Goal: Task Accomplishment & Management: Use online tool/utility

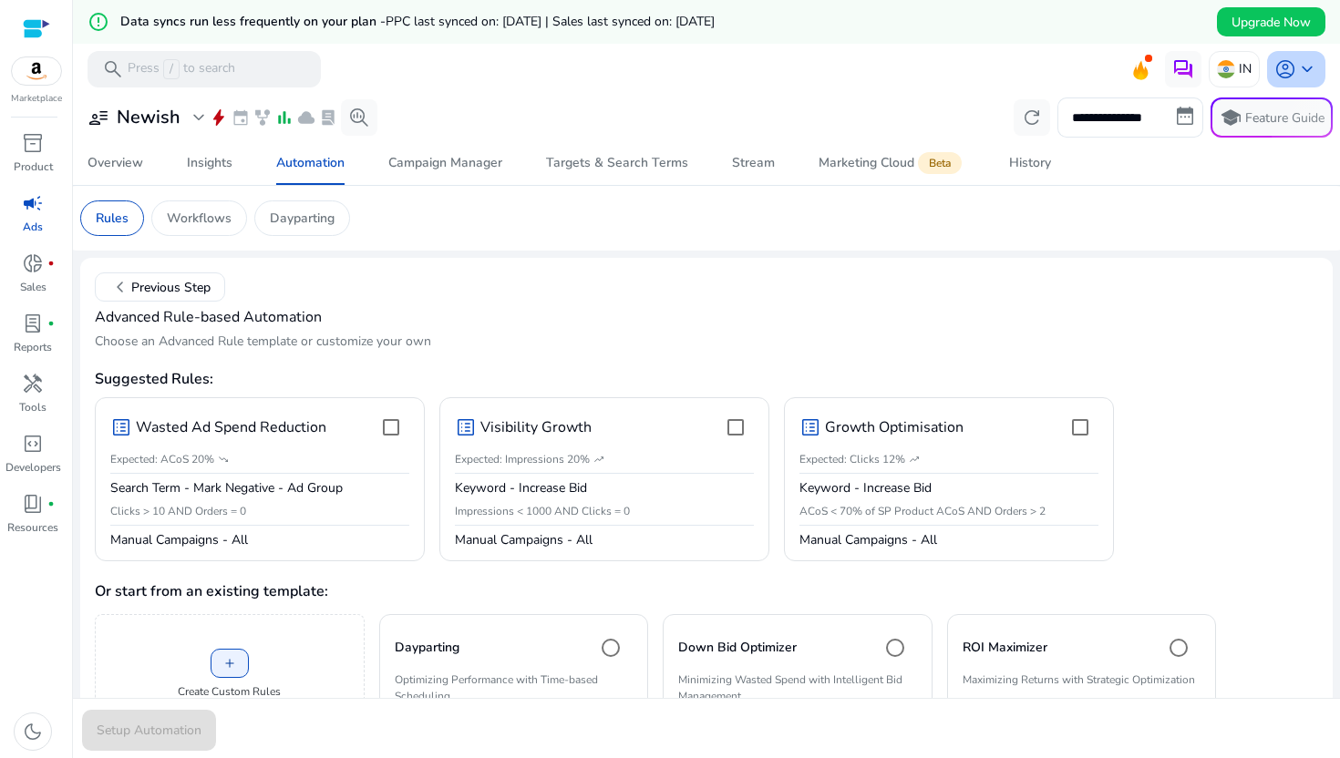
click at [1296, 76] on span "keyboard_arrow_down" at bounding box center [1307, 69] width 22 height 22
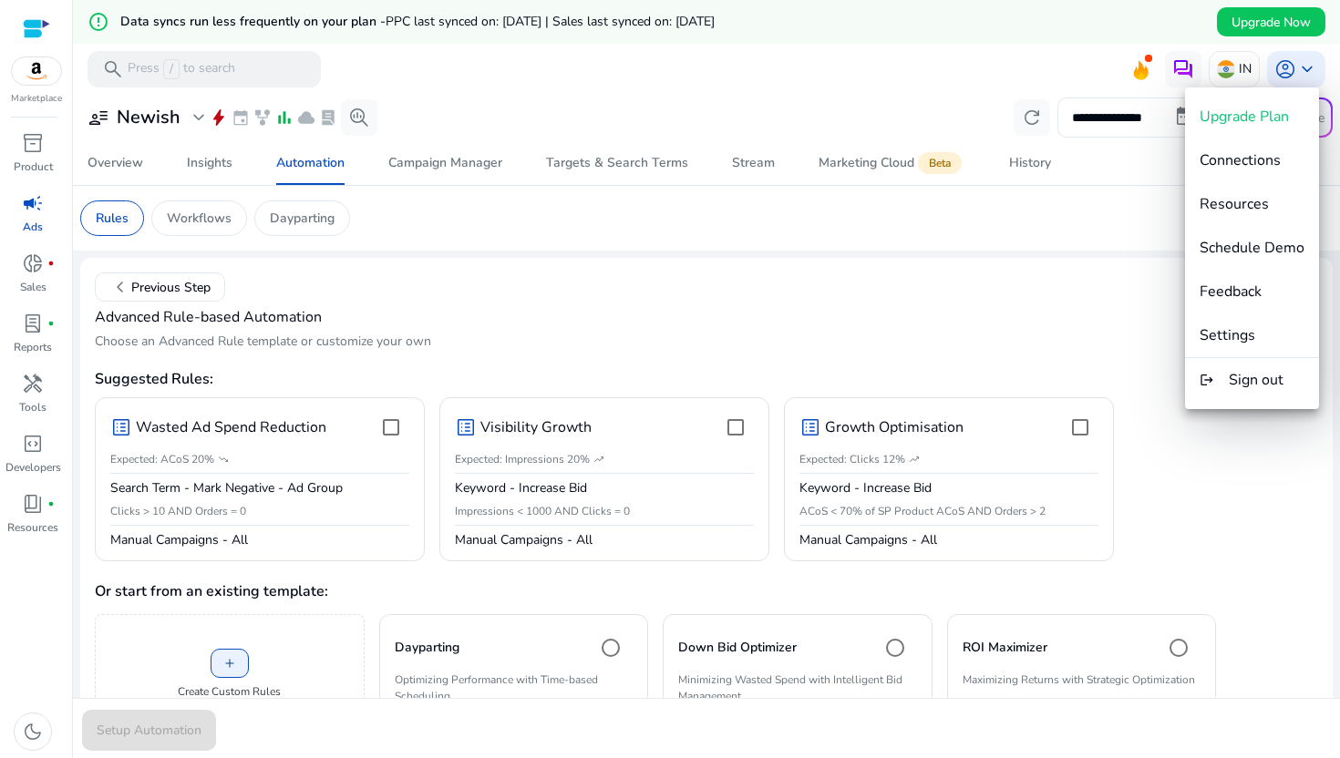
click at [1085, 324] on div at bounding box center [670, 379] width 1340 height 758
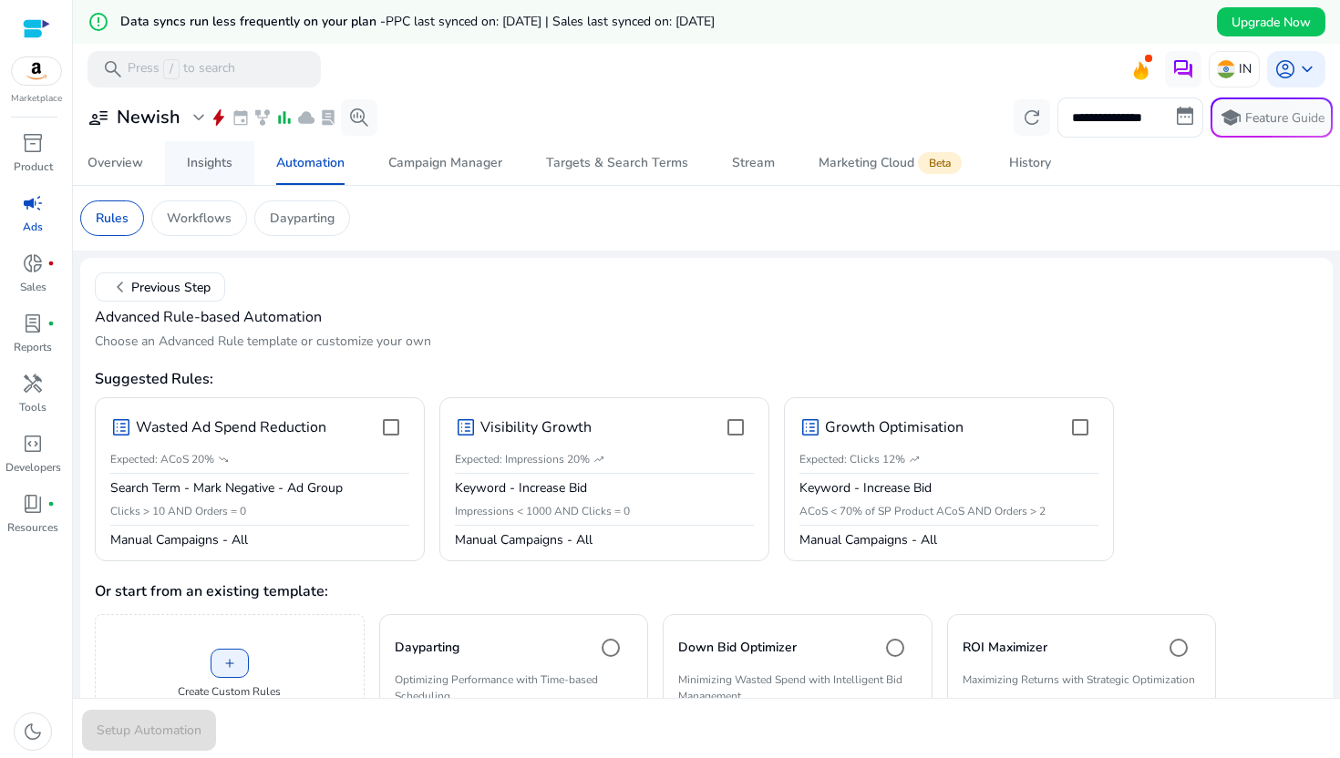
click at [202, 172] on span "Insights" at bounding box center [210, 163] width 46 height 44
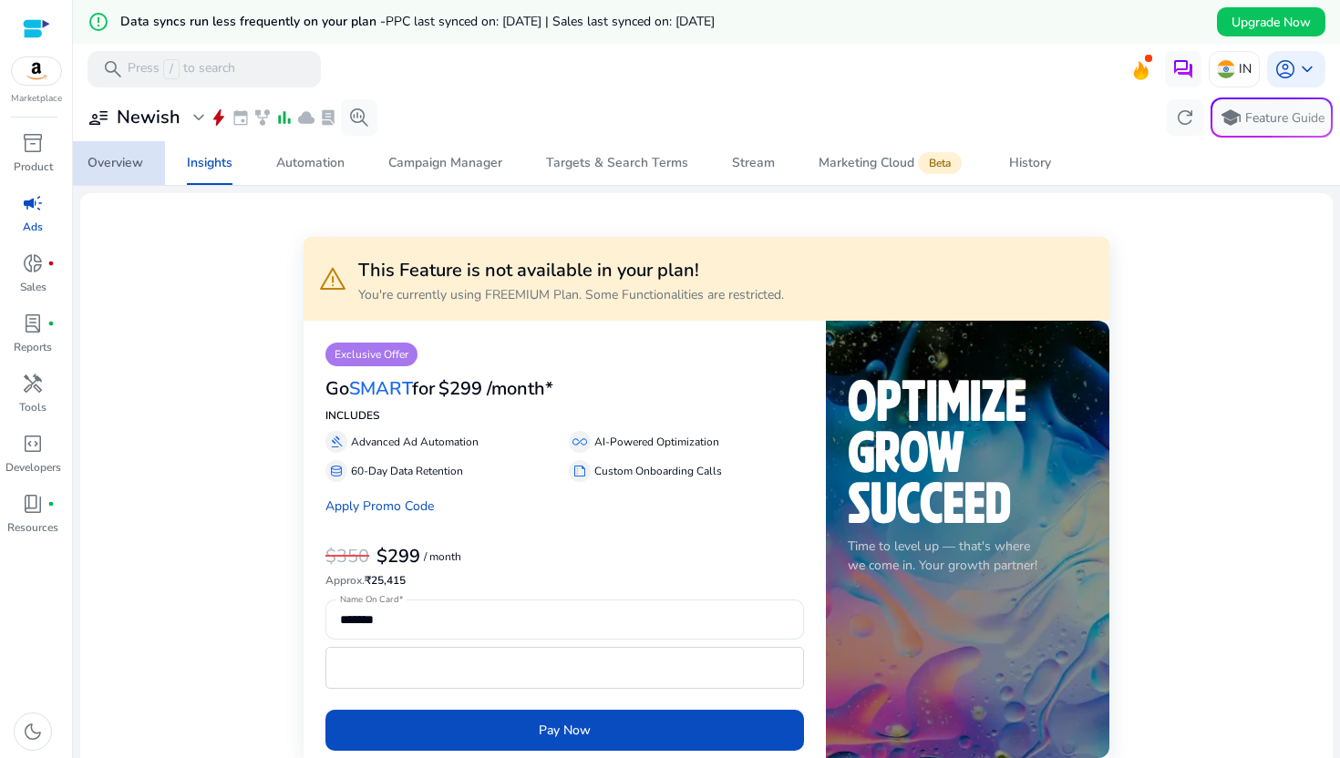
click at [137, 159] on div "Overview" at bounding box center [115, 163] width 56 height 13
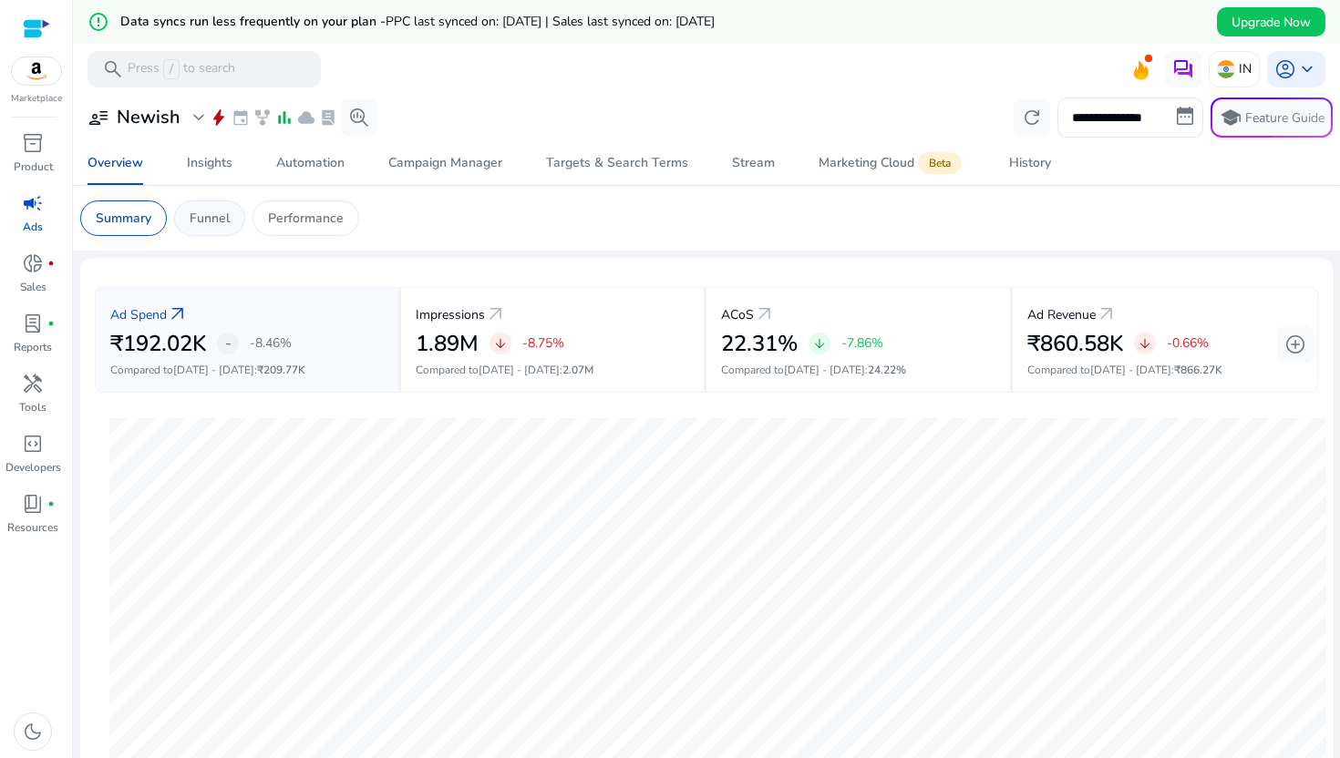
click at [223, 229] on div "Funnel" at bounding box center [209, 218] width 71 height 36
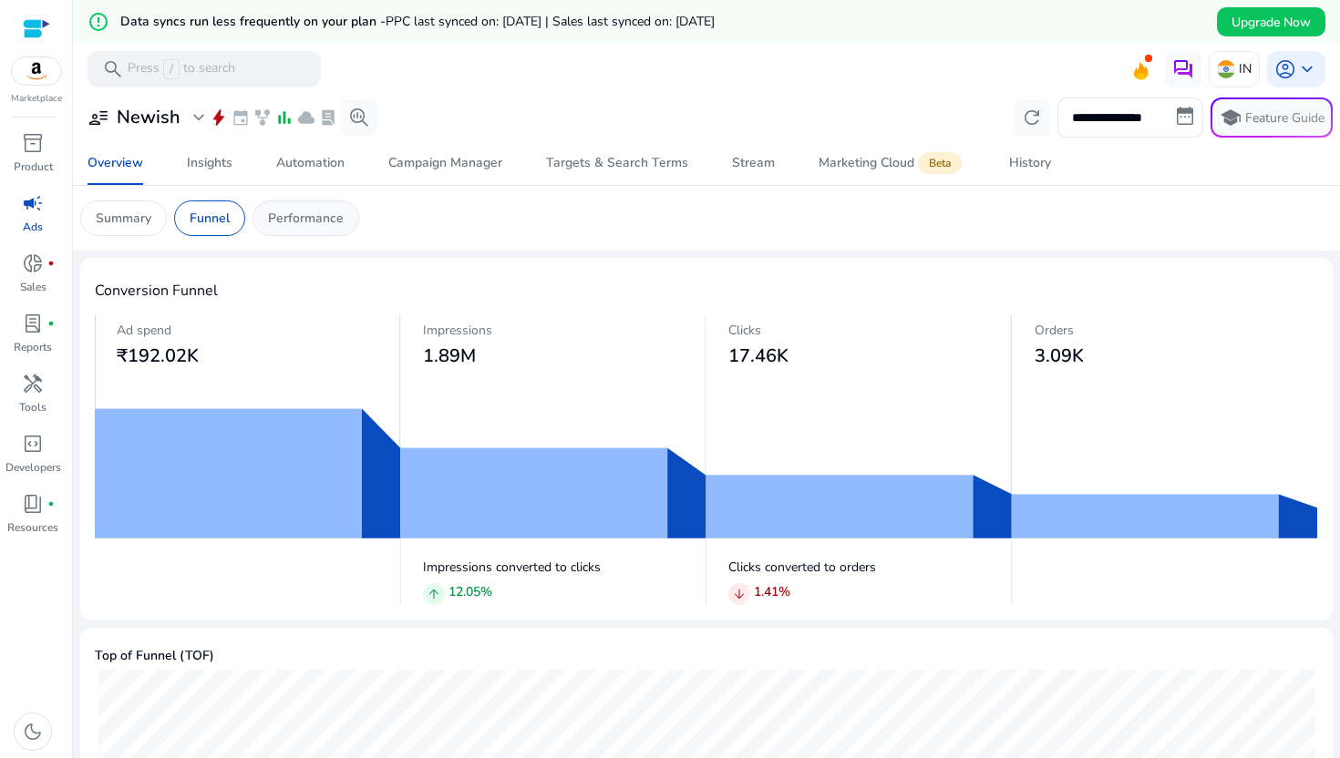
click at [284, 224] on p "Performance" at bounding box center [306, 218] width 76 height 19
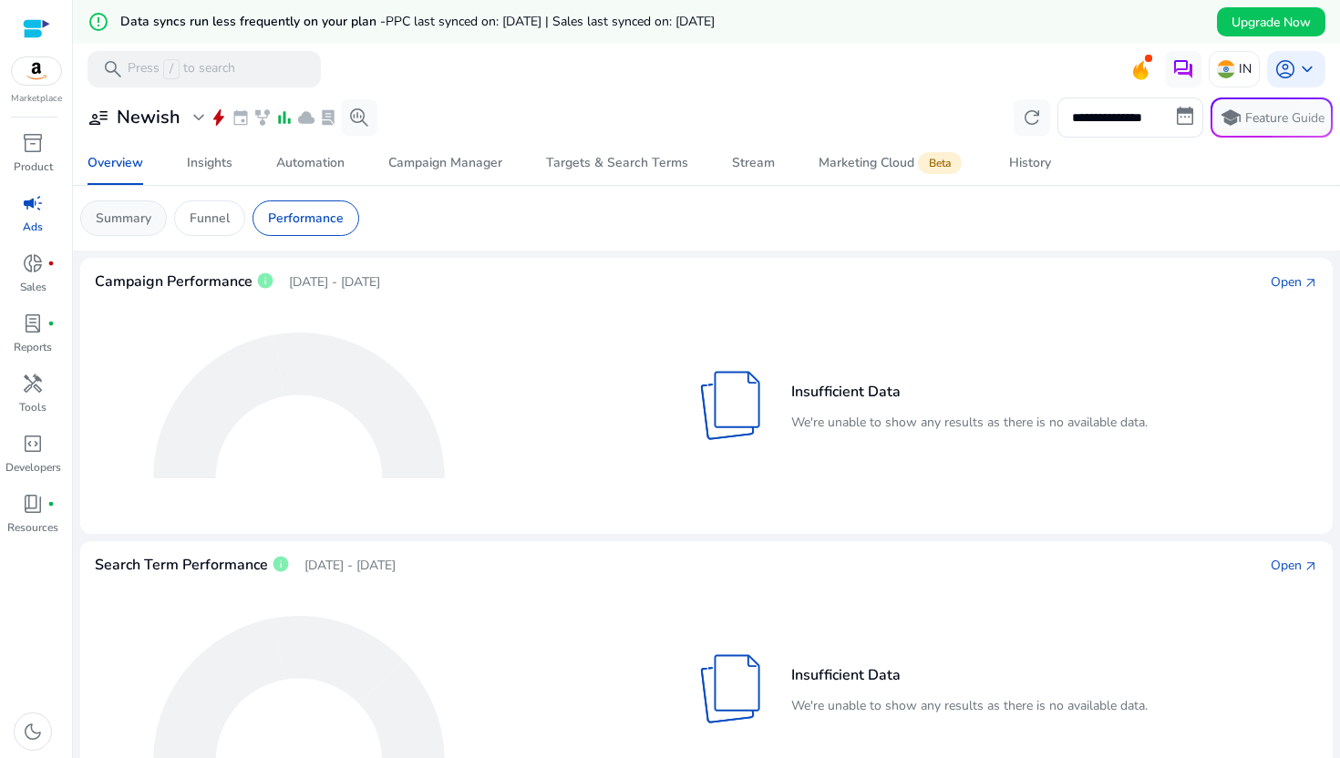
click at [141, 200] on div "Summary" at bounding box center [123, 218] width 87 height 36
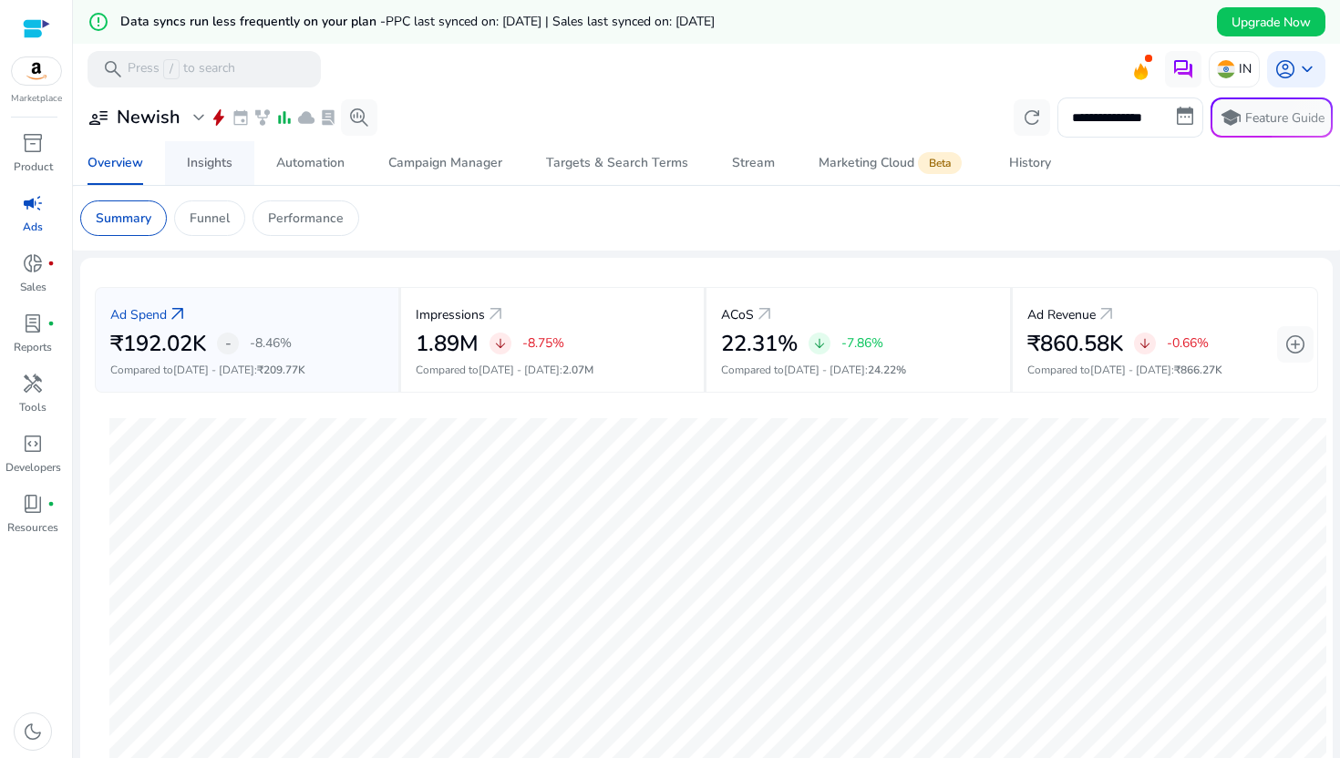
click at [211, 141] on span "Insights" at bounding box center [210, 163] width 46 height 44
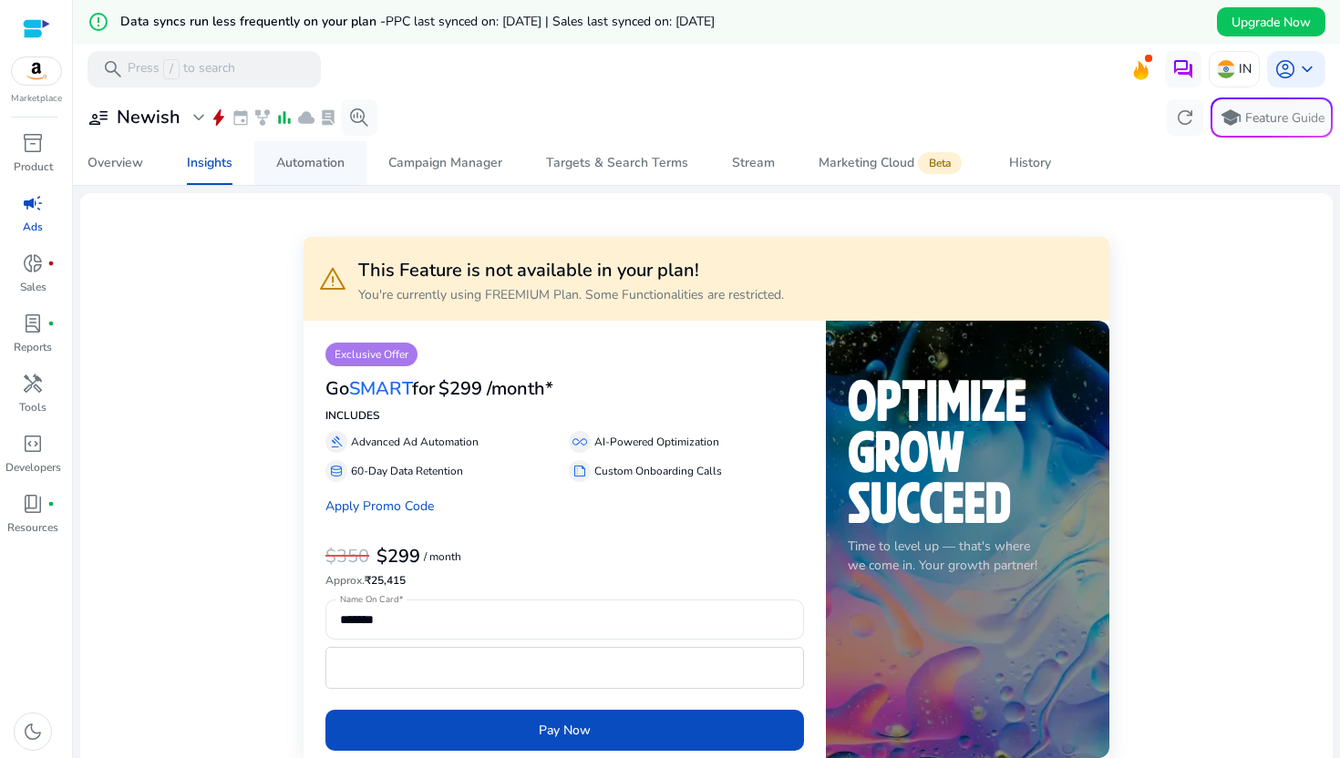
click at [307, 170] on div "Automation" at bounding box center [310, 163] width 68 height 13
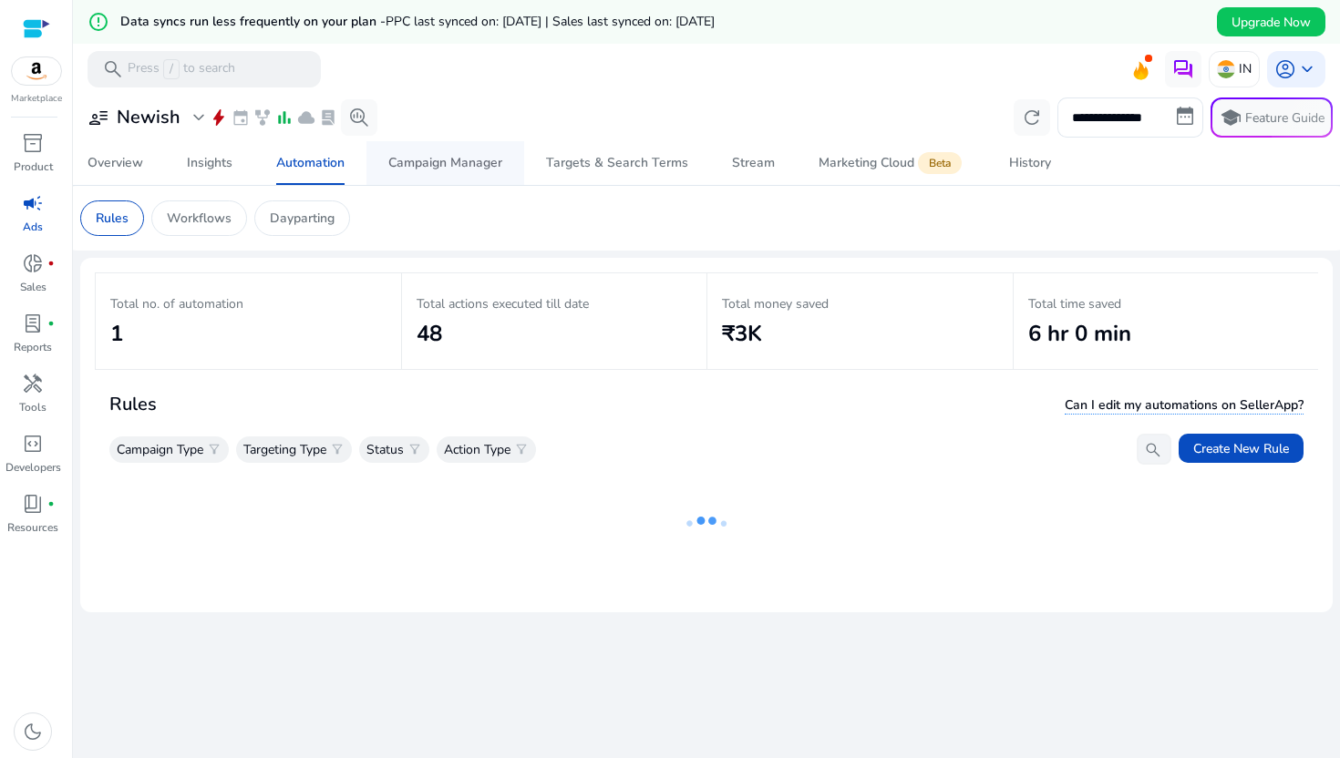
click at [436, 141] on span "Campaign Manager" at bounding box center [445, 163] width 114 height 44
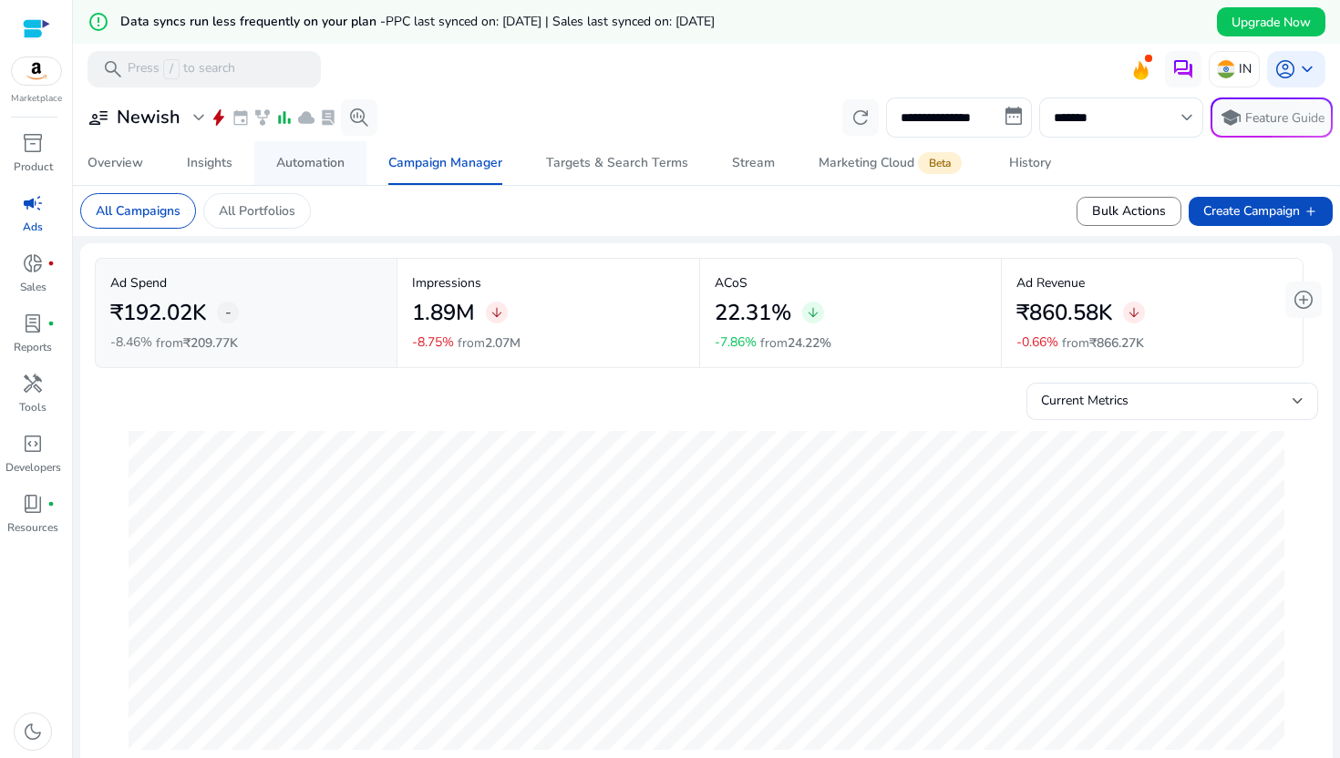
click at [344, 170] on div "Automation" at bounding box center [310, 163] width 68 height 13
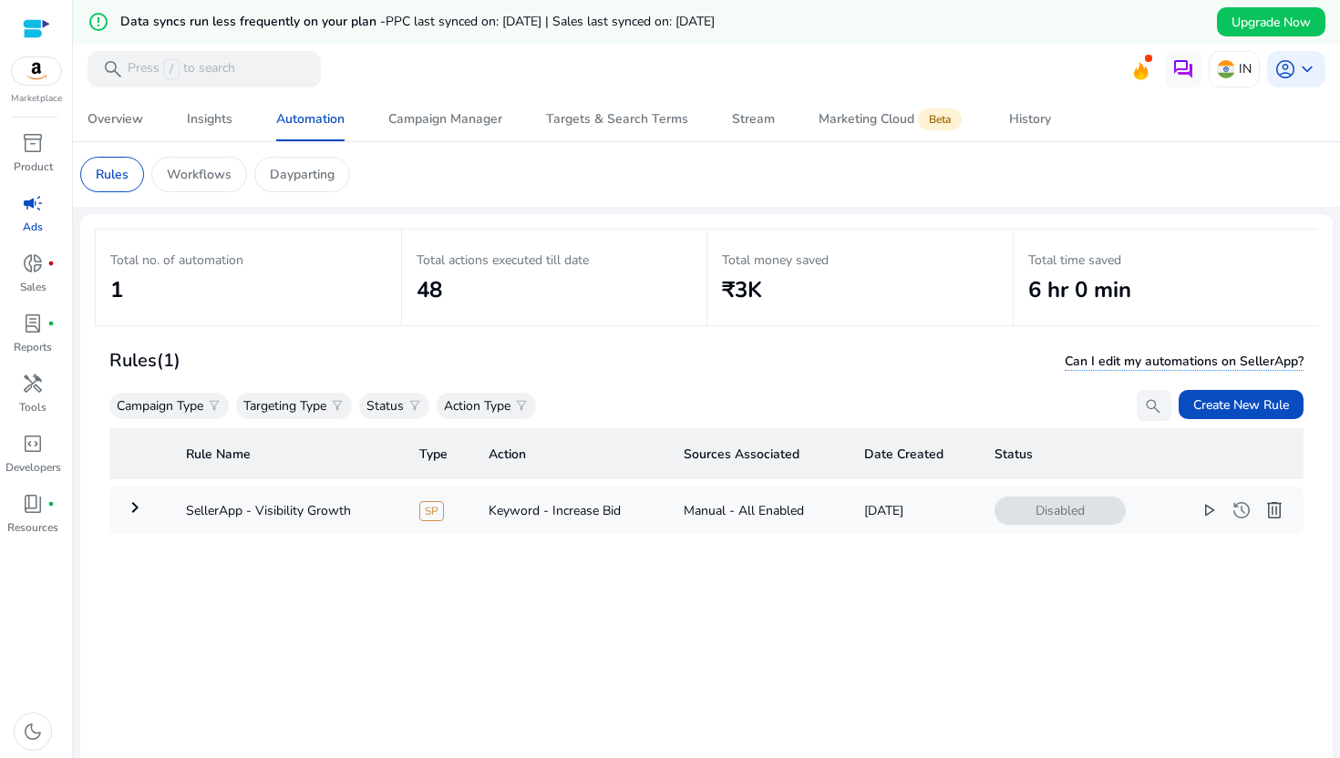
scroll to position [67, 0]
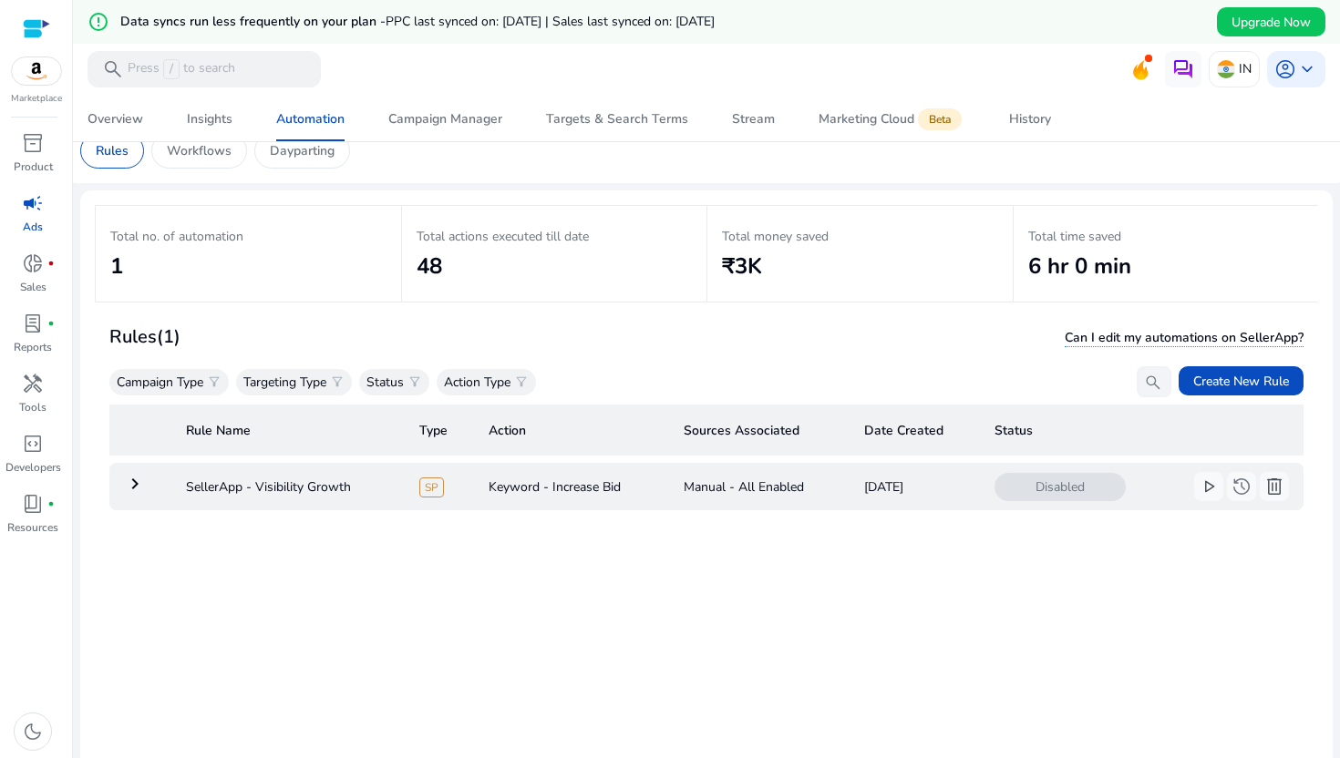
click at [136, 490] on mat-icon "keyboard_arrow_right" at bounding box center [135, 484] width 22 height 22
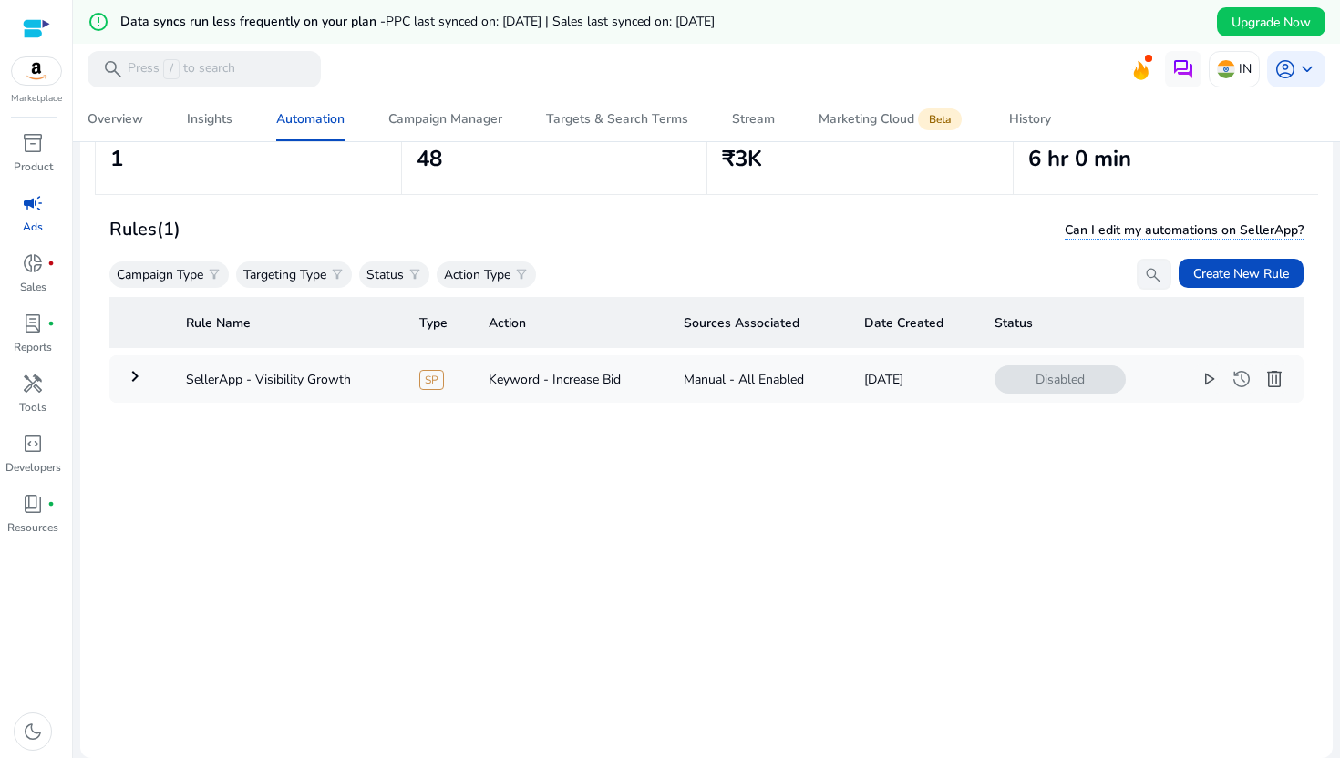
scroll to position [0, 0]
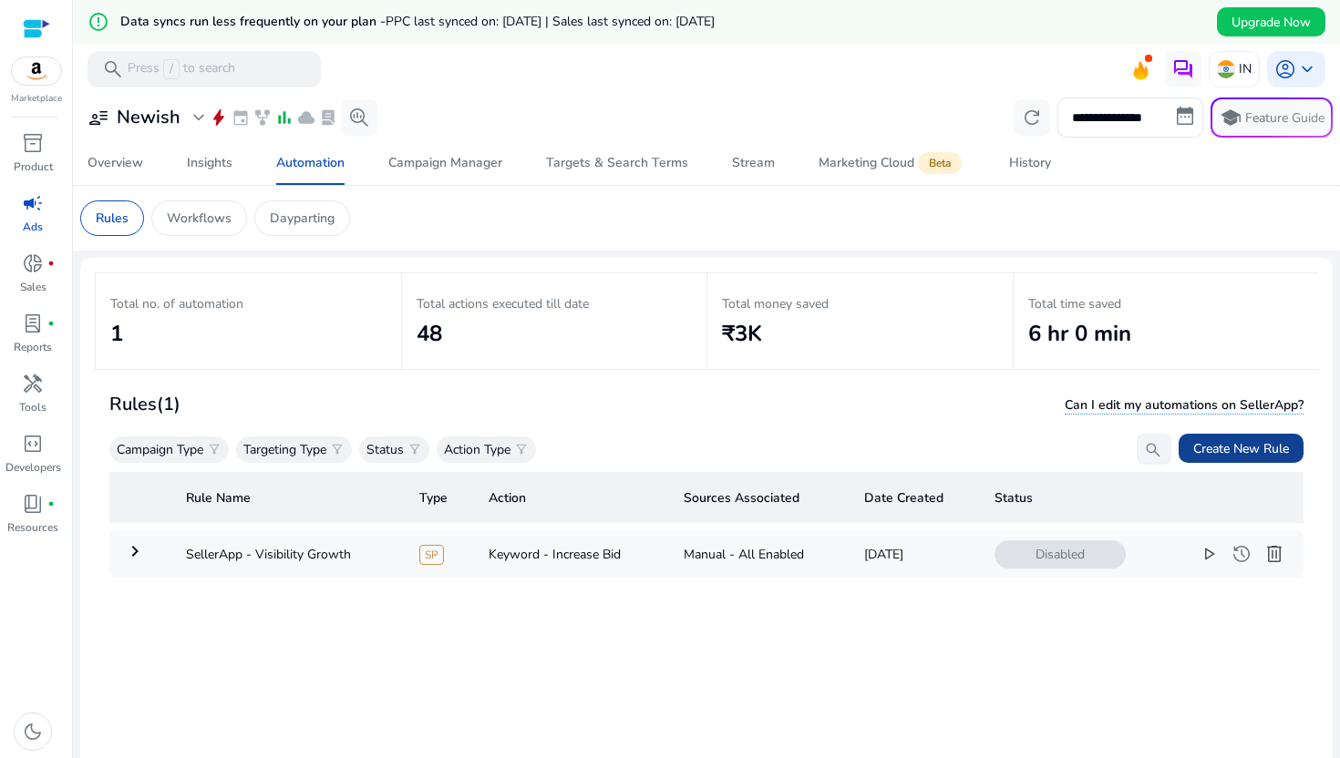
click at [1260, 446] on span "Create New Rule" at bounding box center [1241, 448] width 96 height 19
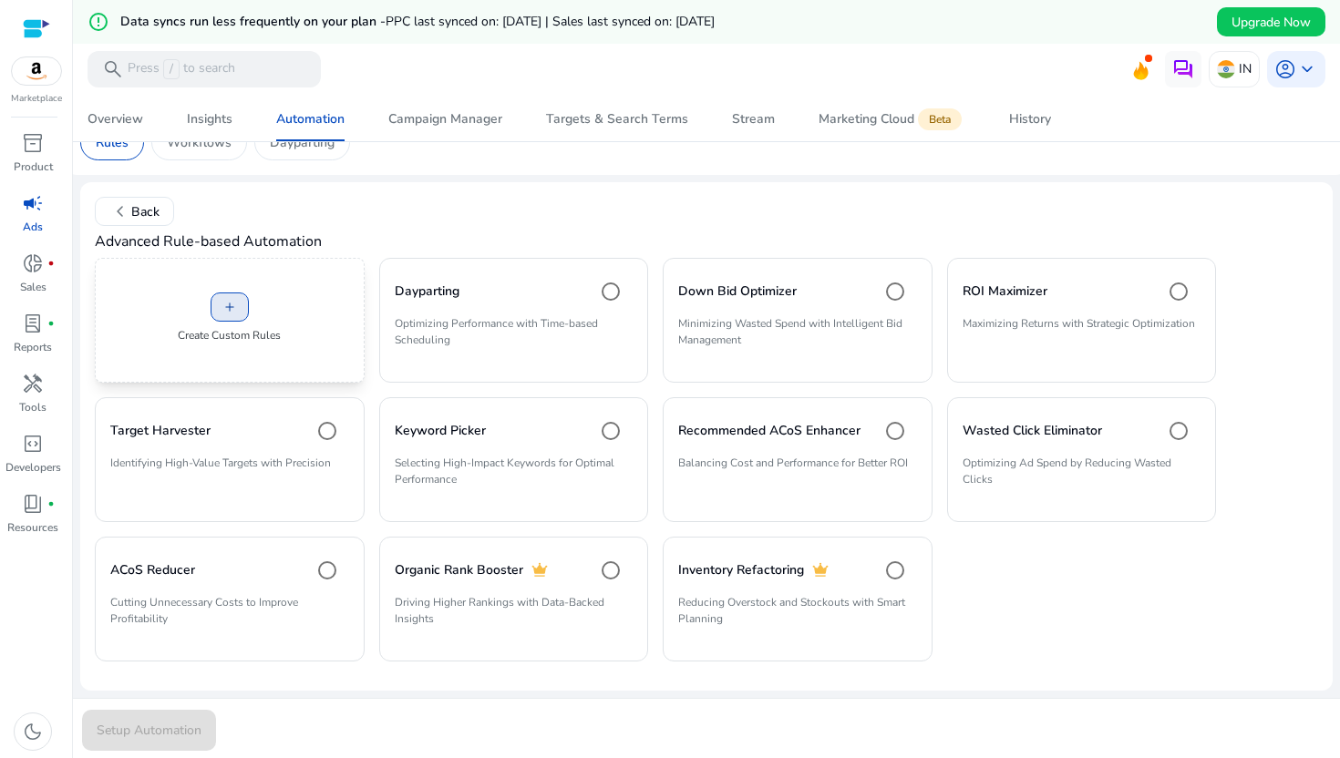
click at [236, 315] on span at bounding box center [229, 307] width 36 height 44
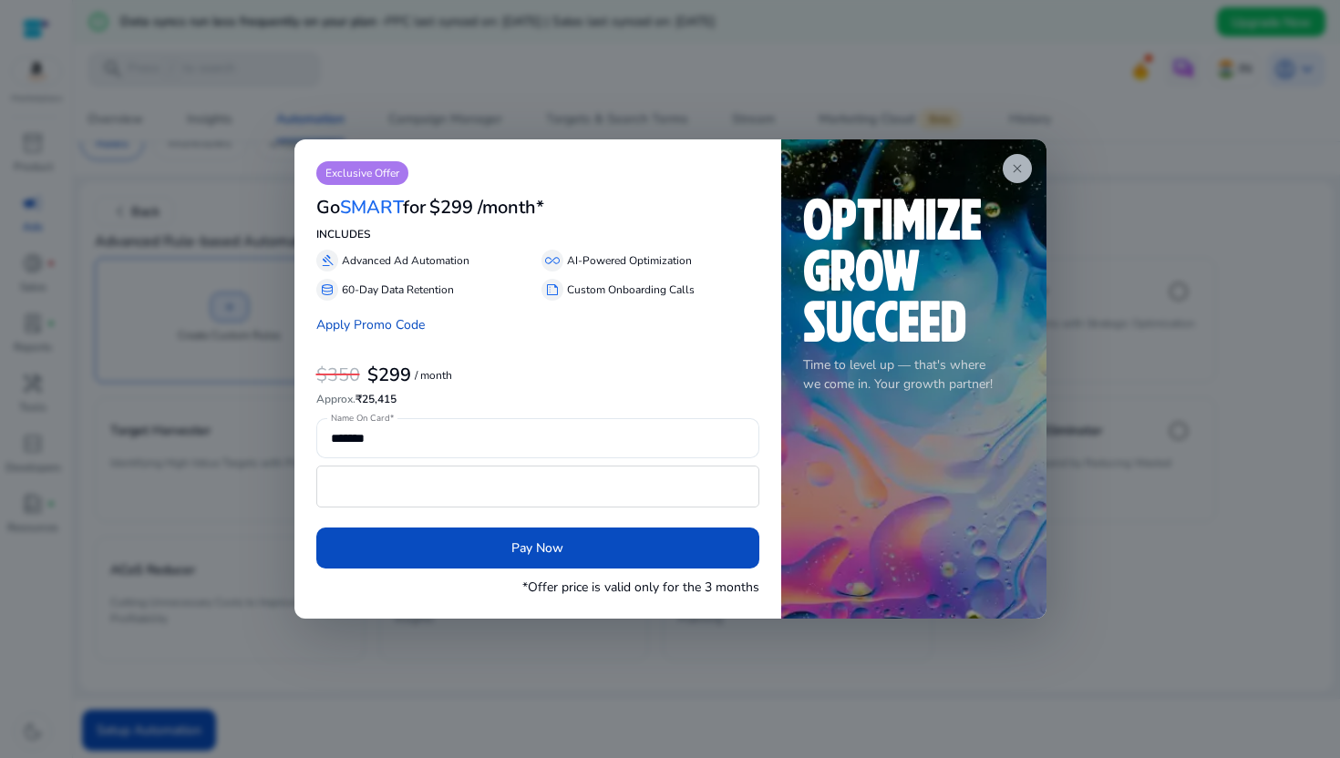
click at [1010, 163] on span "close" at bounding box center [1017, 168] width 15 height 15
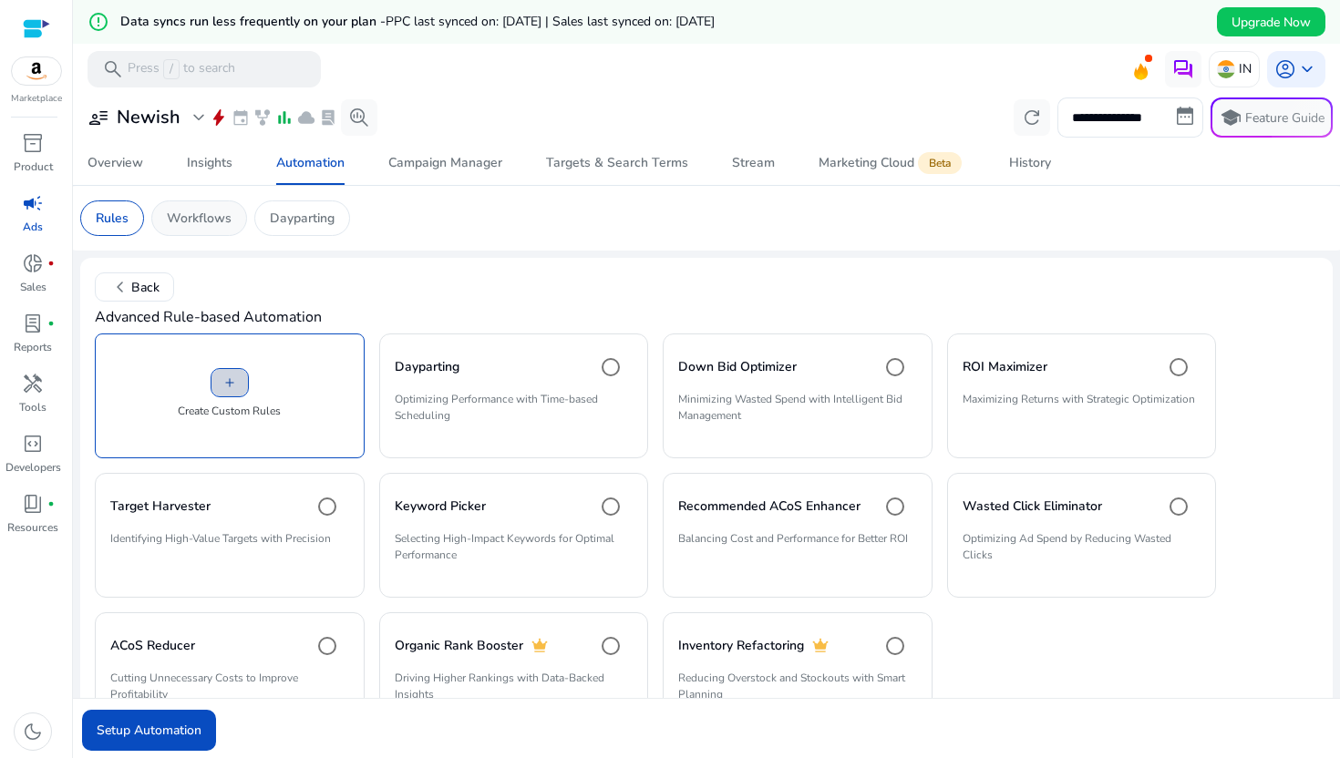
click at [180, 209] on p "Workflows" at bounding box center [199, 218] width 65 height 19
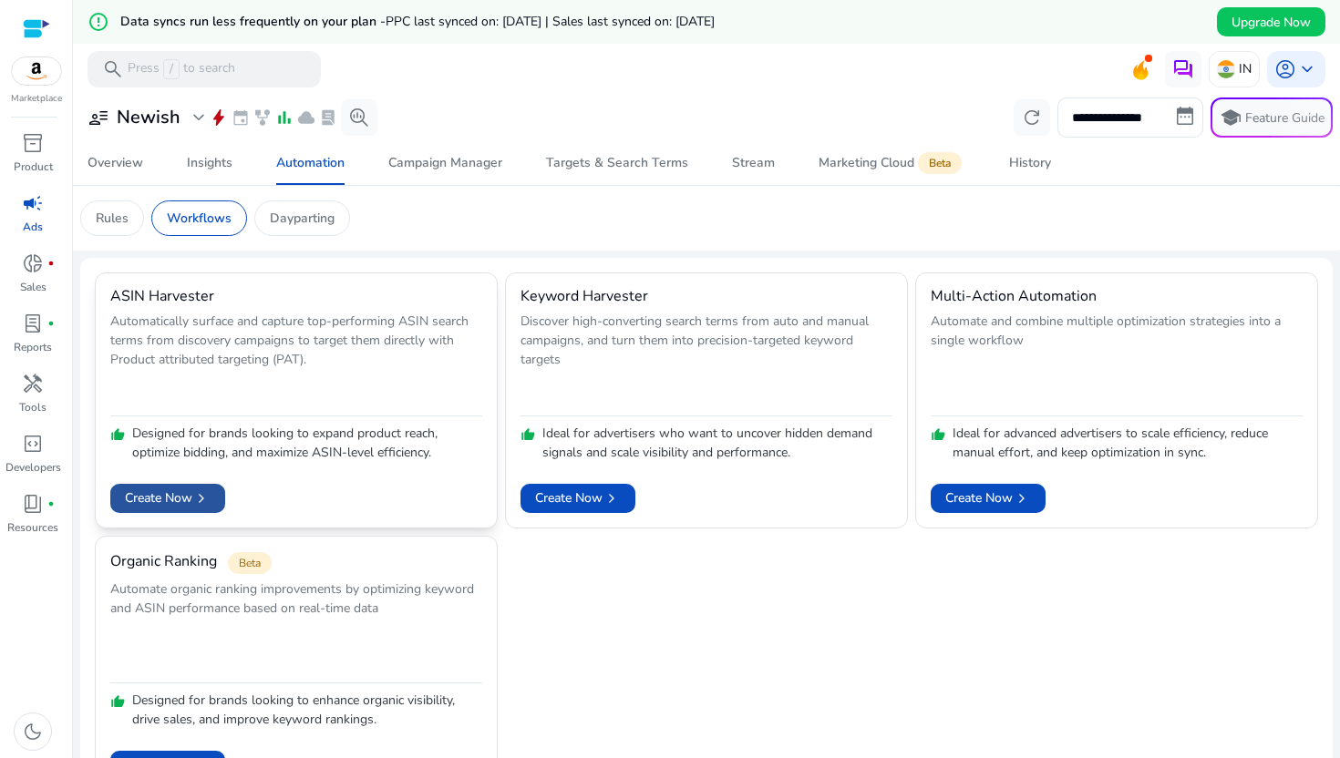
click at [192, 516] on span at bounding box center [167, 499] width 115 height 44
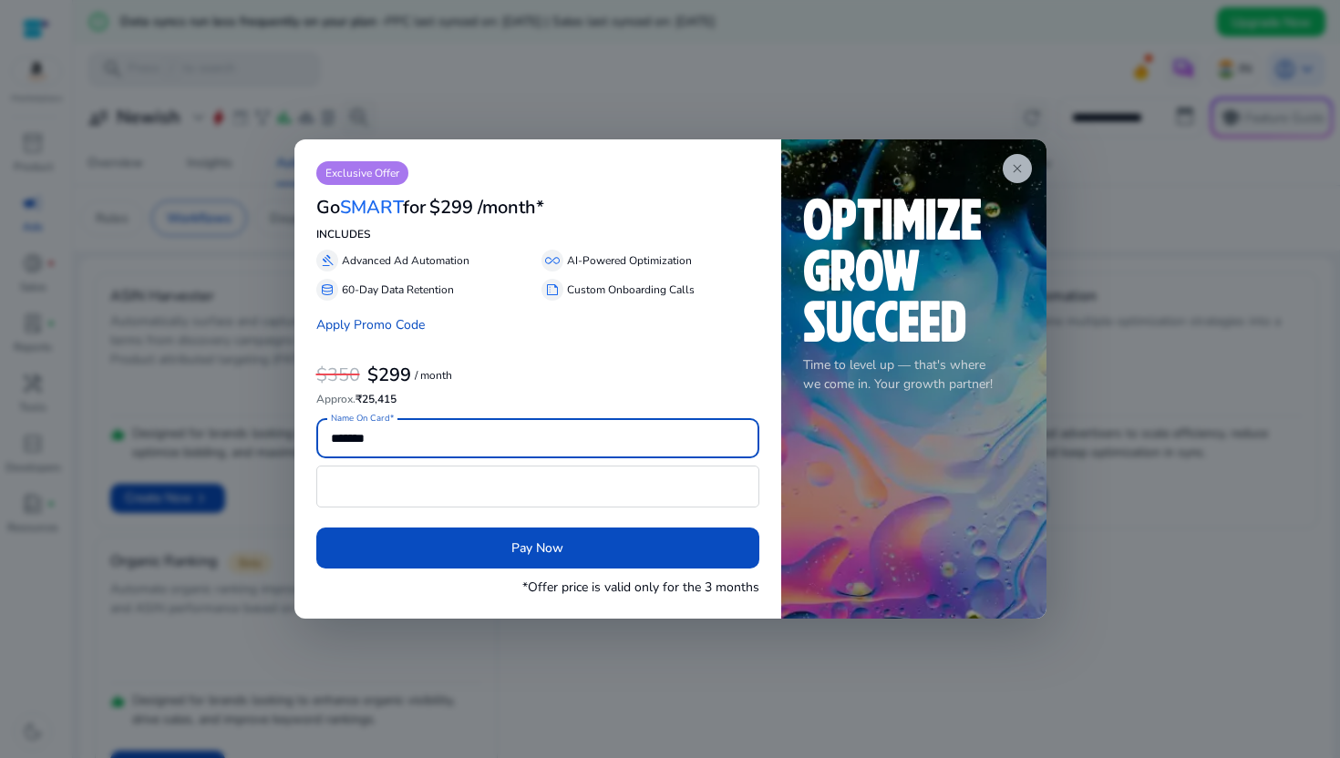
click at [1015, 168] on span "close" at bounding box center [1017, 168] width 15 height 15
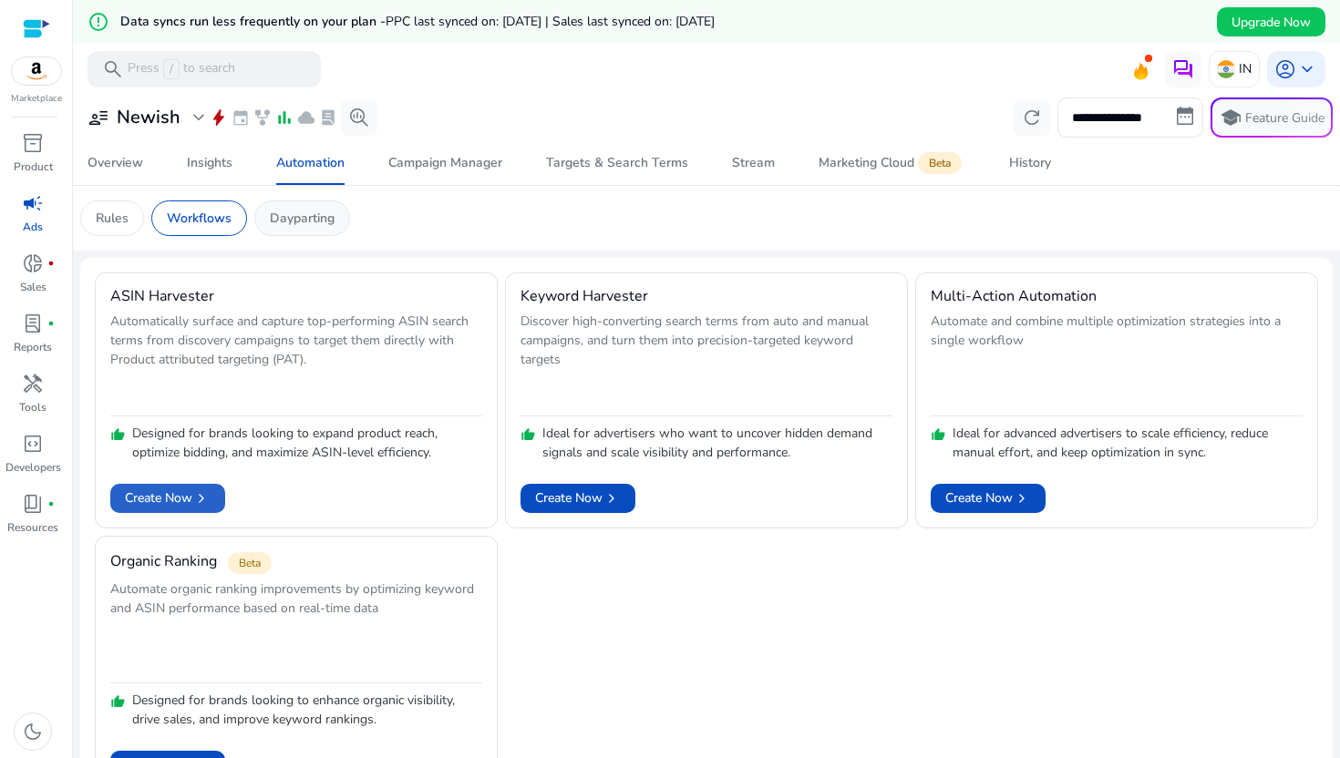
click at [312, 211] on p "Dayparting" at bounding box center [302, 218] width 65 height 19
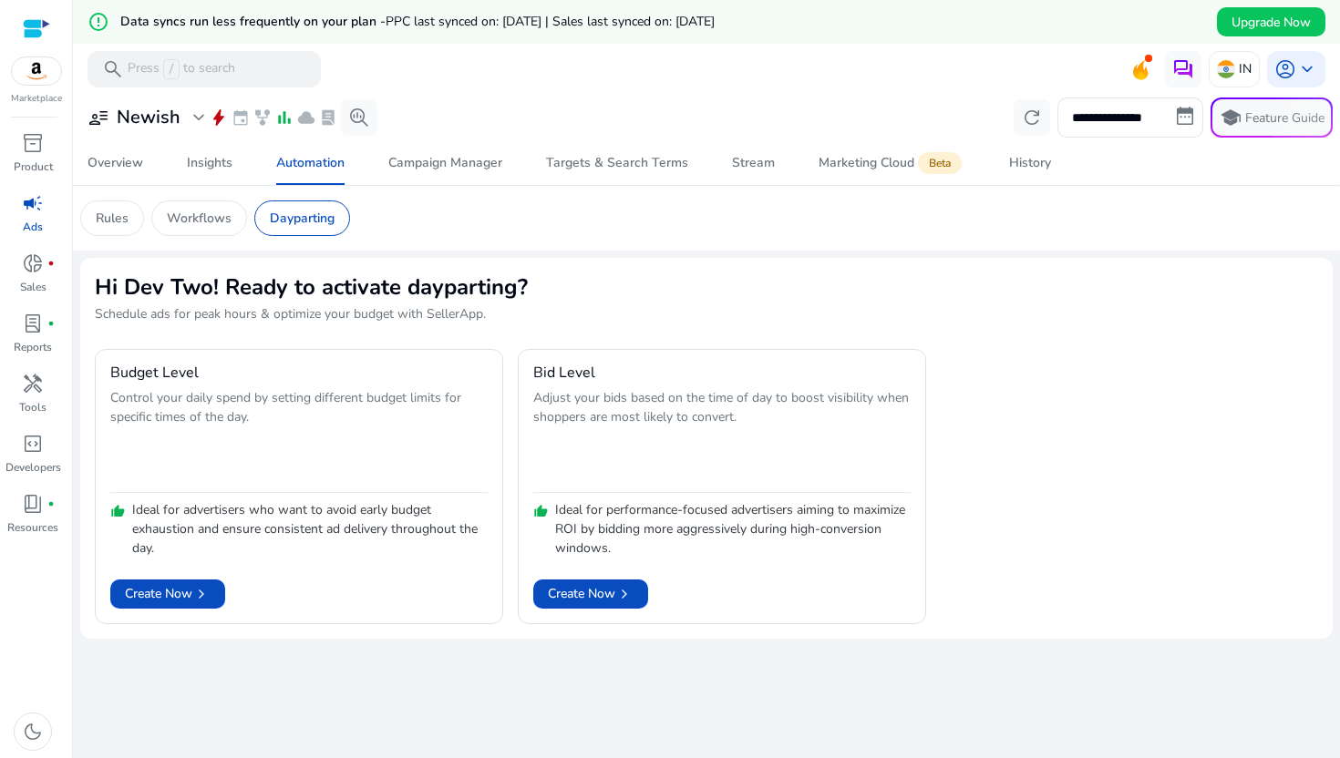
scroll to position [21, 0]
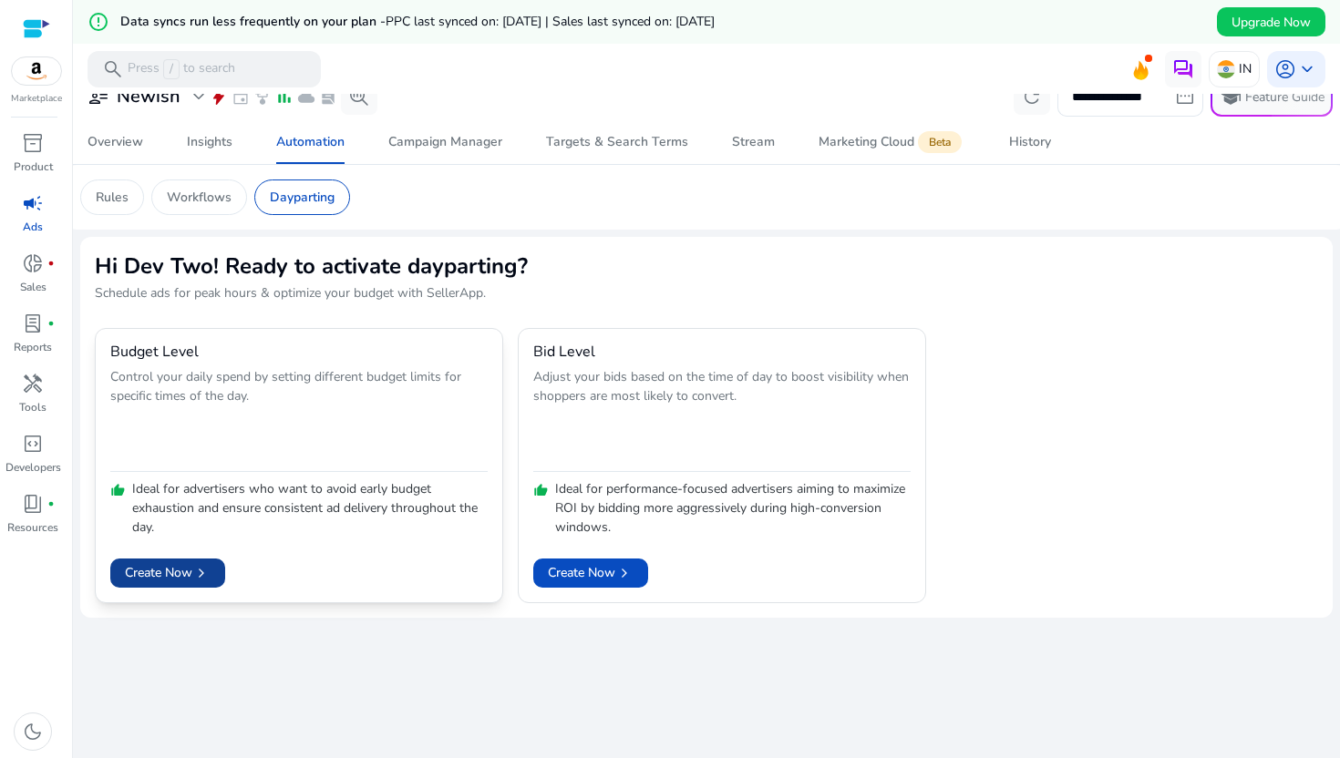
click at [193, 573] on span "chevron_right" at bounding box center [201, 573] width 18 height 18
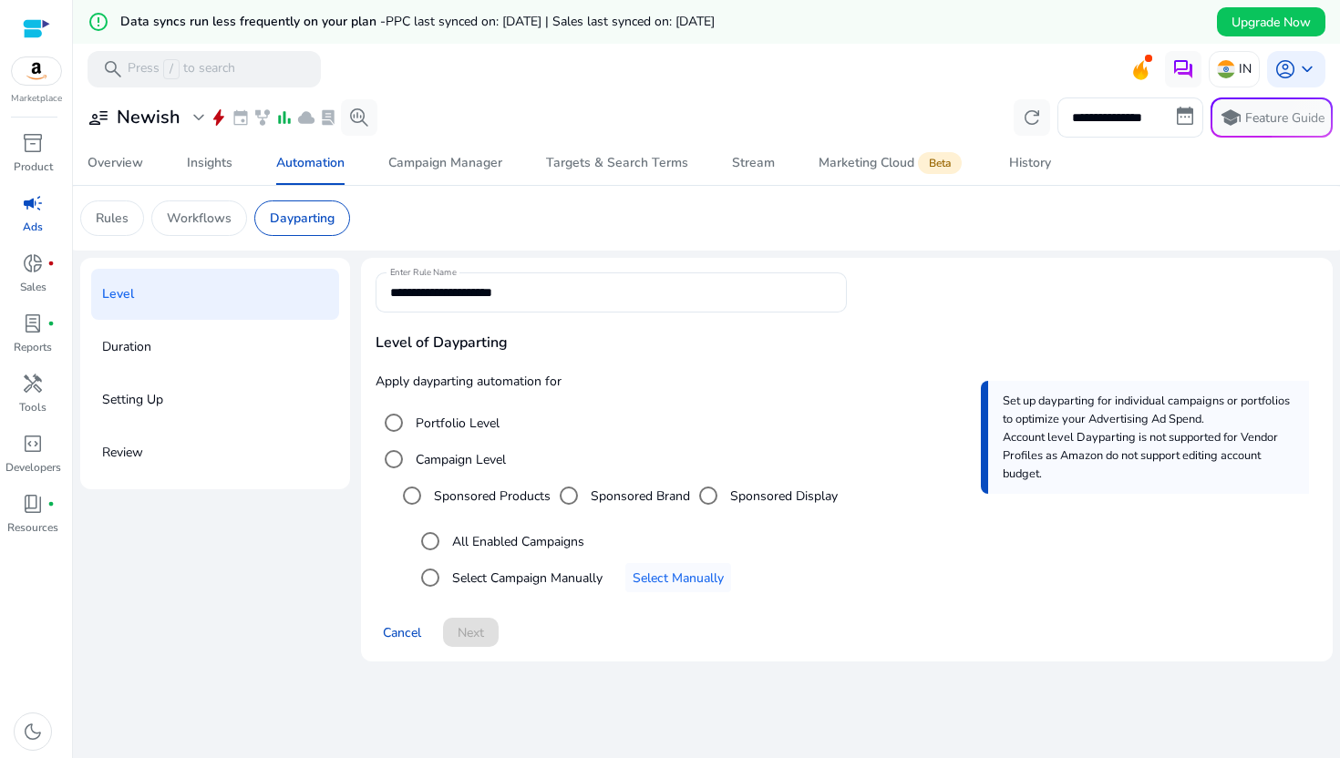
click at [223, 344] on div "Duration" at bounding box center [215, 347] width 248 height 51
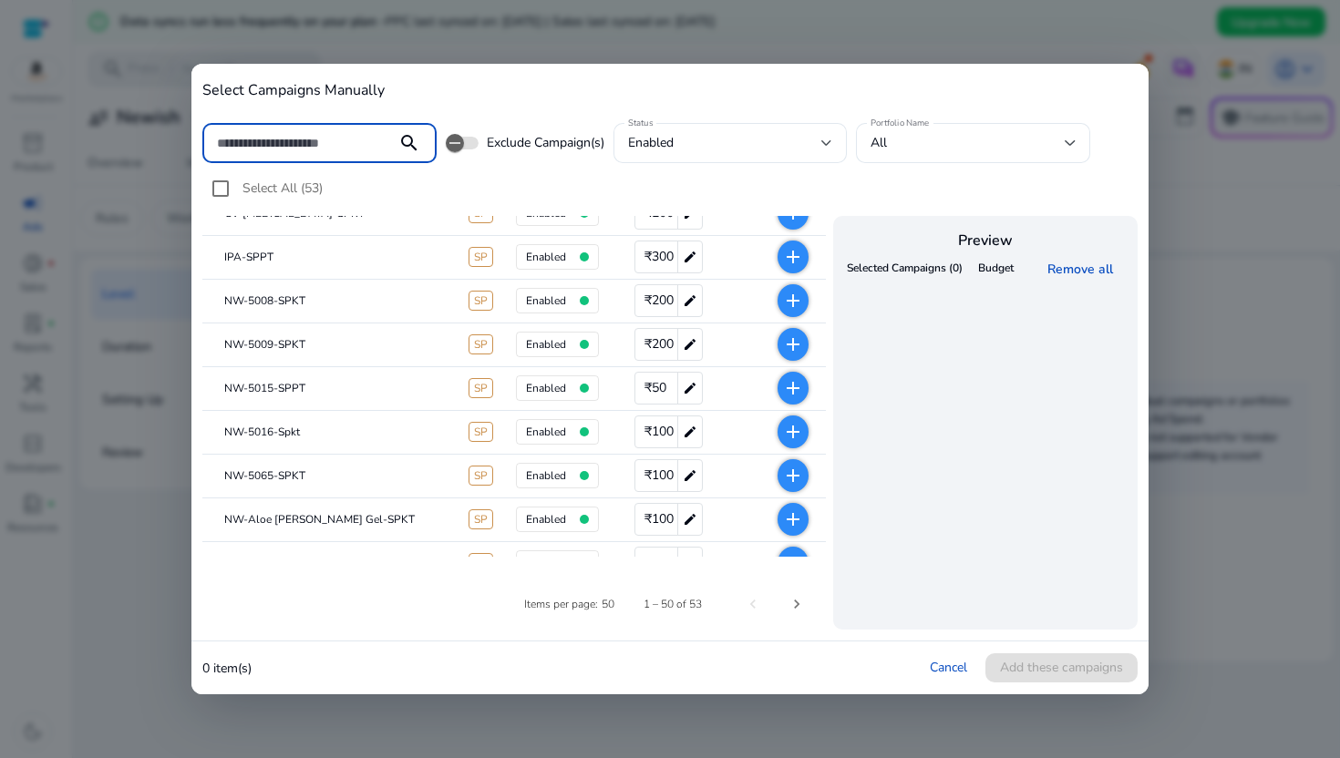
scroll to position [960, 0]
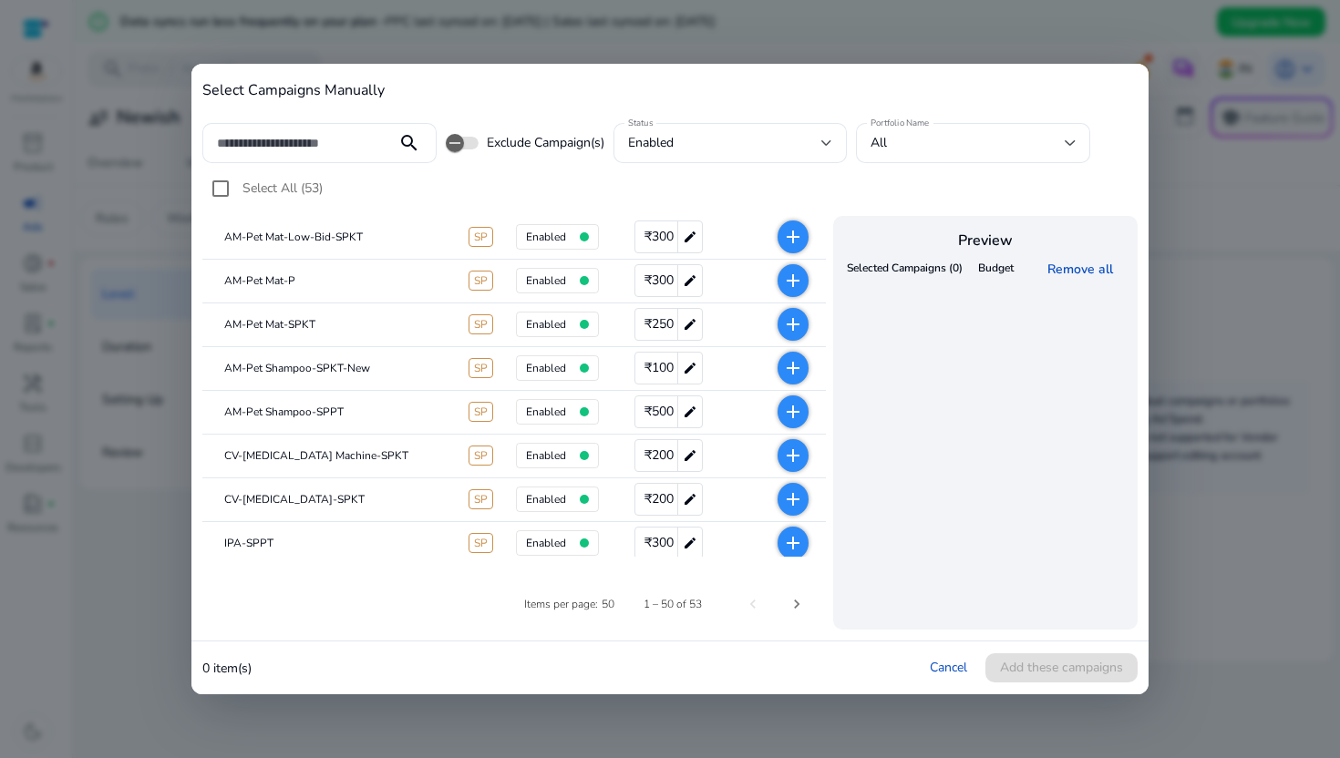
click at [939, 657] on div "Cancel Add these campaigns" at bounding box center [1034, 667] width 208 height 29
click at [937, 676] on div "Cancel Add these campaigns" at bounding box center [1034, 667] width 208 height 29
click at [948, 659] on link "Cancel" at bounding box center [948, 667] width 37 height 17
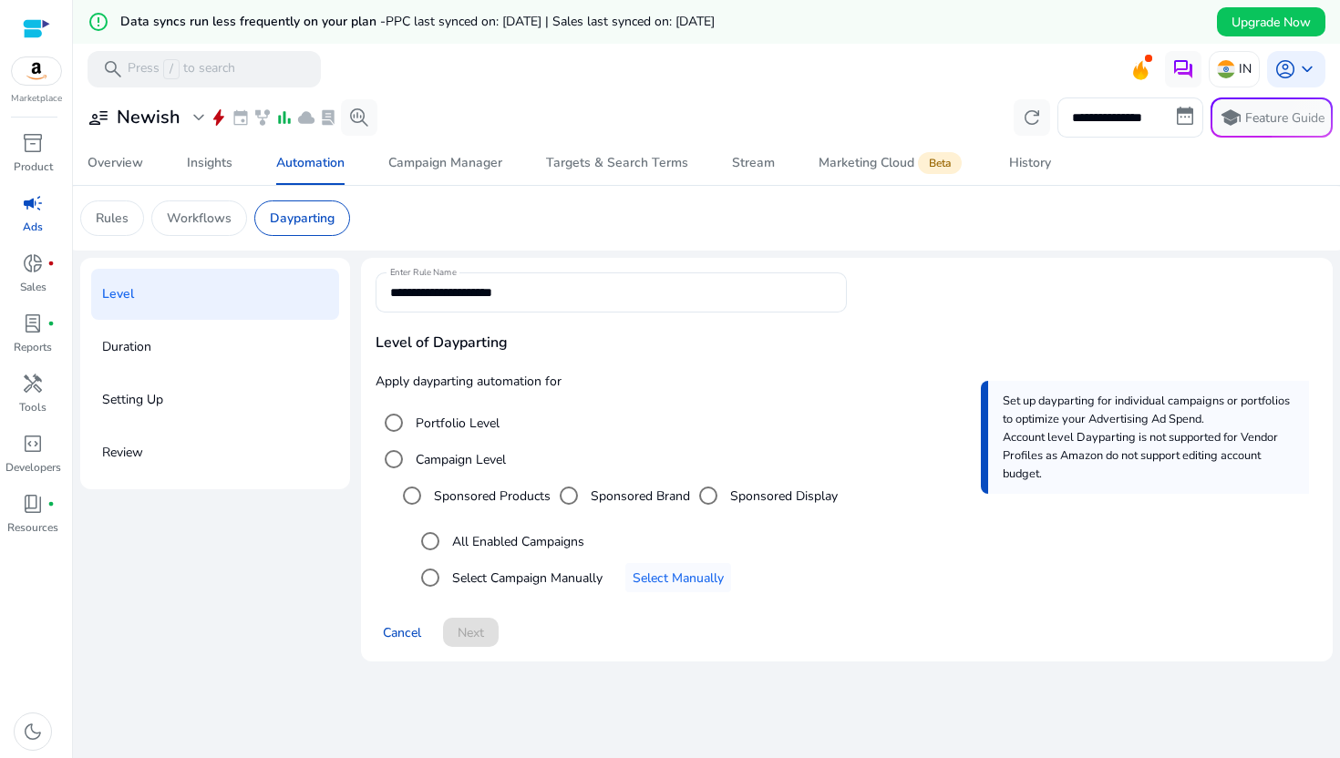
click at [218, 316] on div "Level" at bounding box center [215, 294] width 248 height 51
click at [184, 341] on div "Duration" at bounding box center [215, 347] width 248 height 51
